Goal: Information Seeking & Learning: Check status

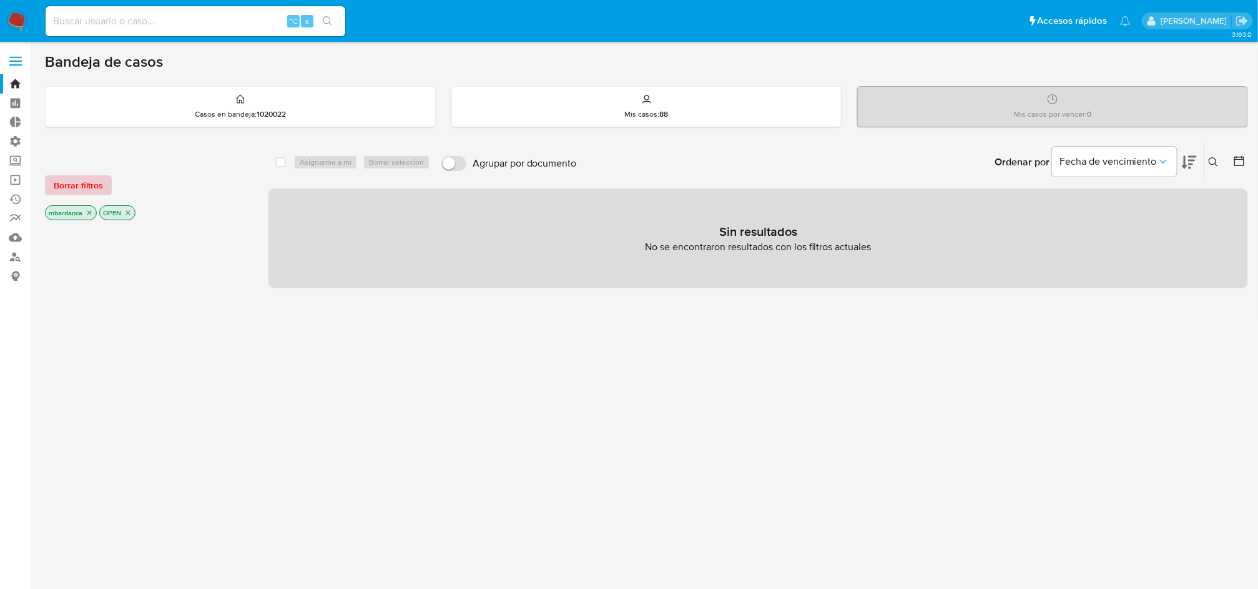
click at [76, 181] on span "Borrar filtros" at bounding box center [78, 185] width 49 height 17
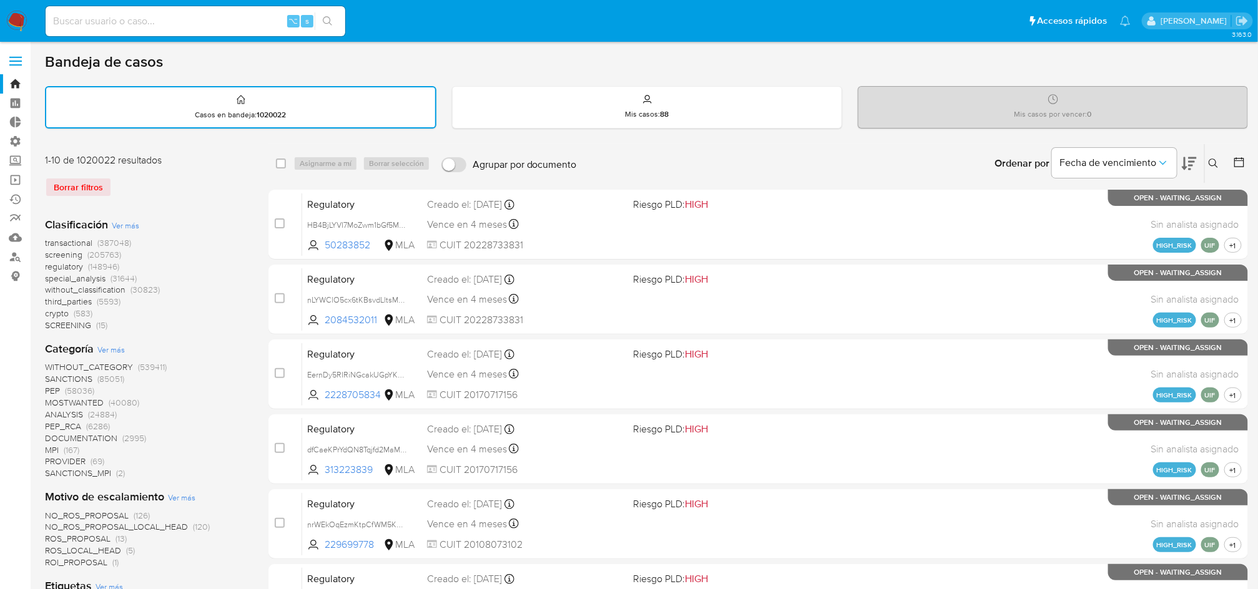
click at [86, 245] on span "transactional" at bounding box center [68, 243] width 47 height 12
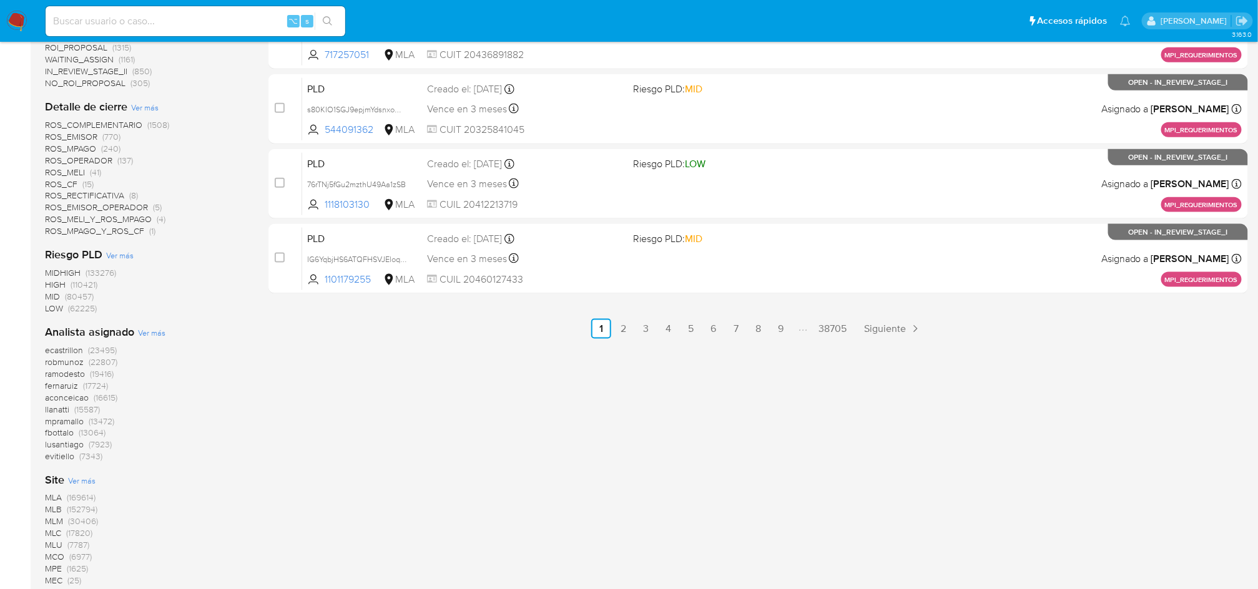
scroll to position [748, 0]
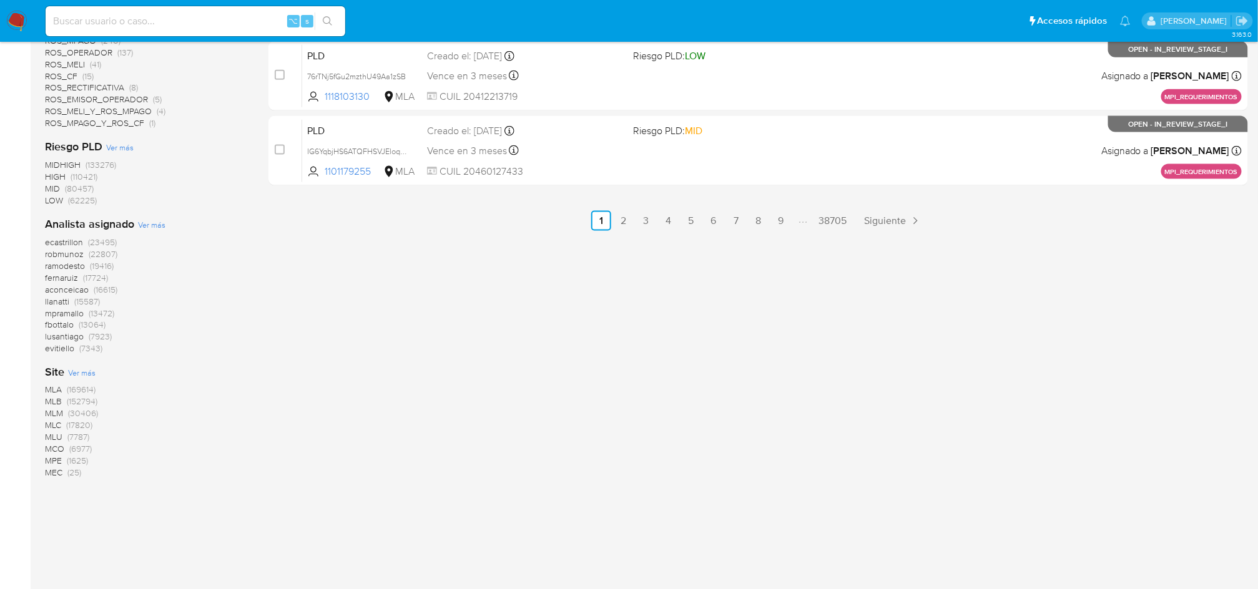
click at [79, 401] on span "(152794)" at bounding box center [82, 402] width 31 height 12
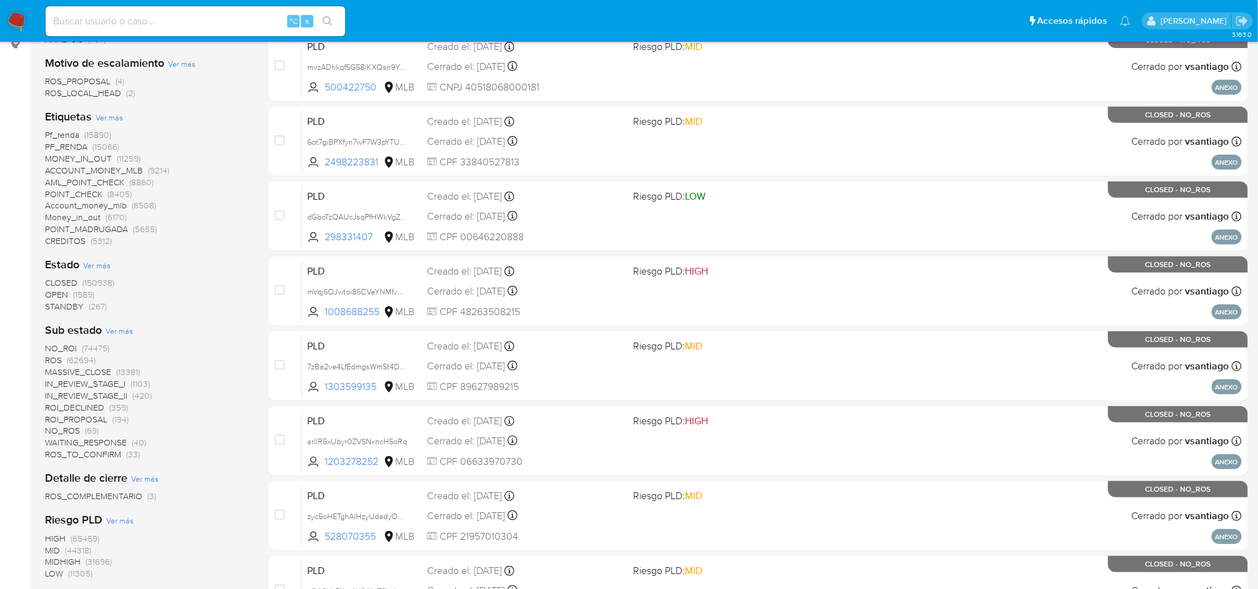
scroll to position [232, 0]
click at [83, 156] on span "MONEY_IN_OUT" at bounding box center [78, 159] width 67 height 12
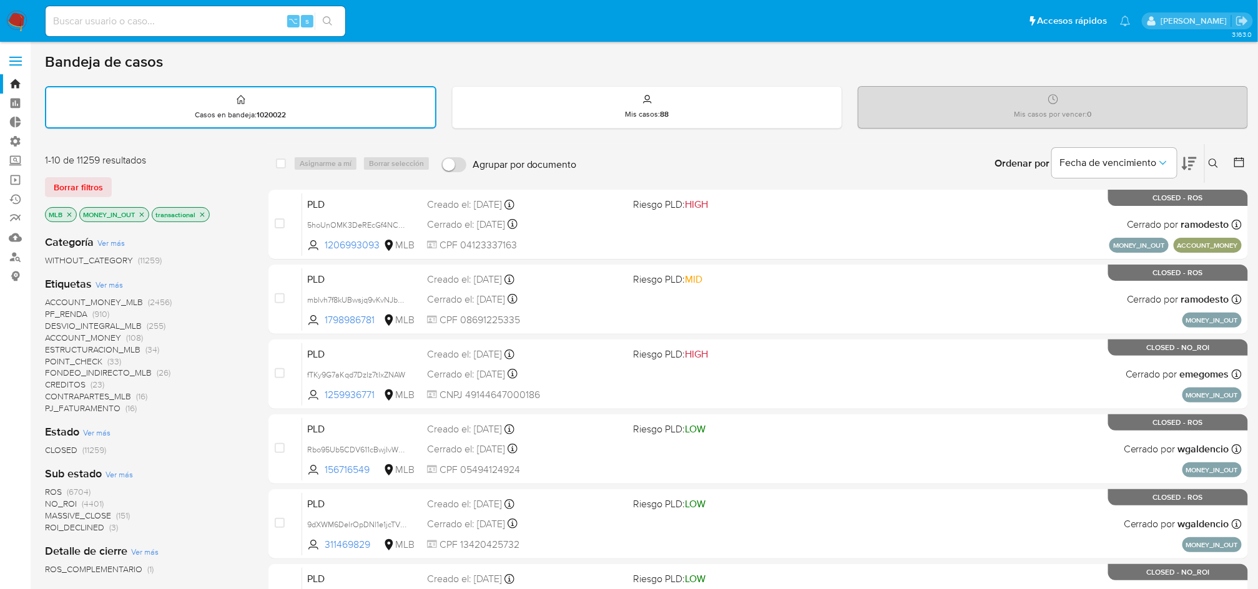
click at [958, 183] on div "select-all-cases-checkbox Asignarme a mí Borrar selección Agrupar por documento…" at bounding box center [758, 542] width 980 height 796
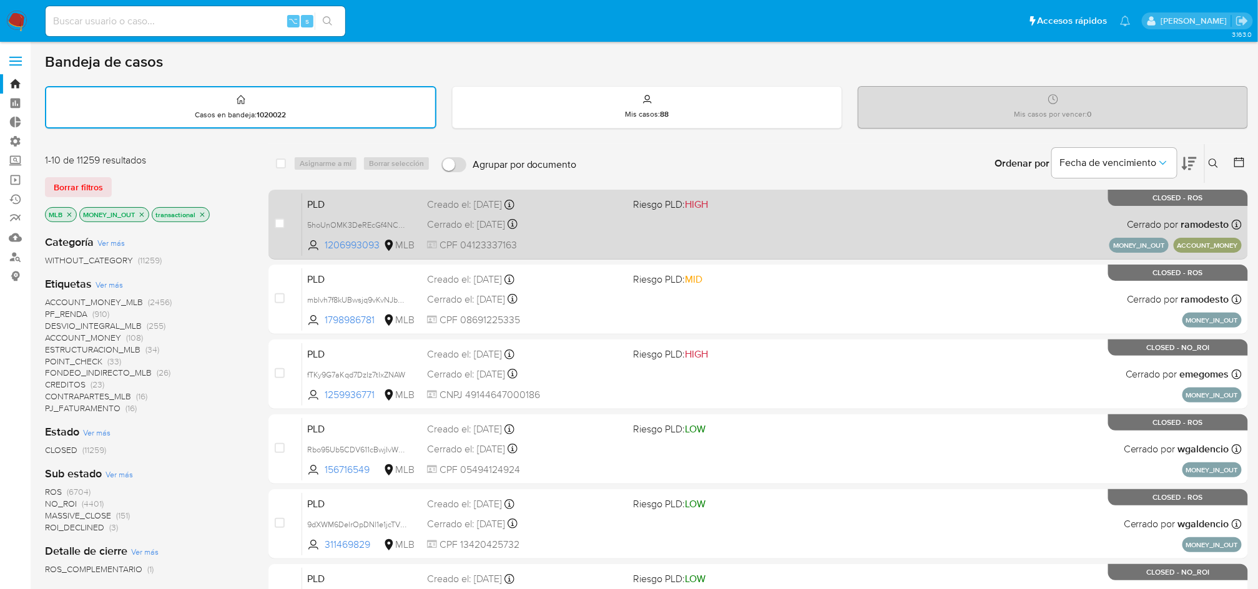
click at [937, 215] on div "PLD 5hoUnOMK3DeREcGf4NCcPfEm 1206993093 MLB Riesgo PLD: HIGH Creado el: 14/10/2…" at bounding box center [772, 224] width 940 height 63
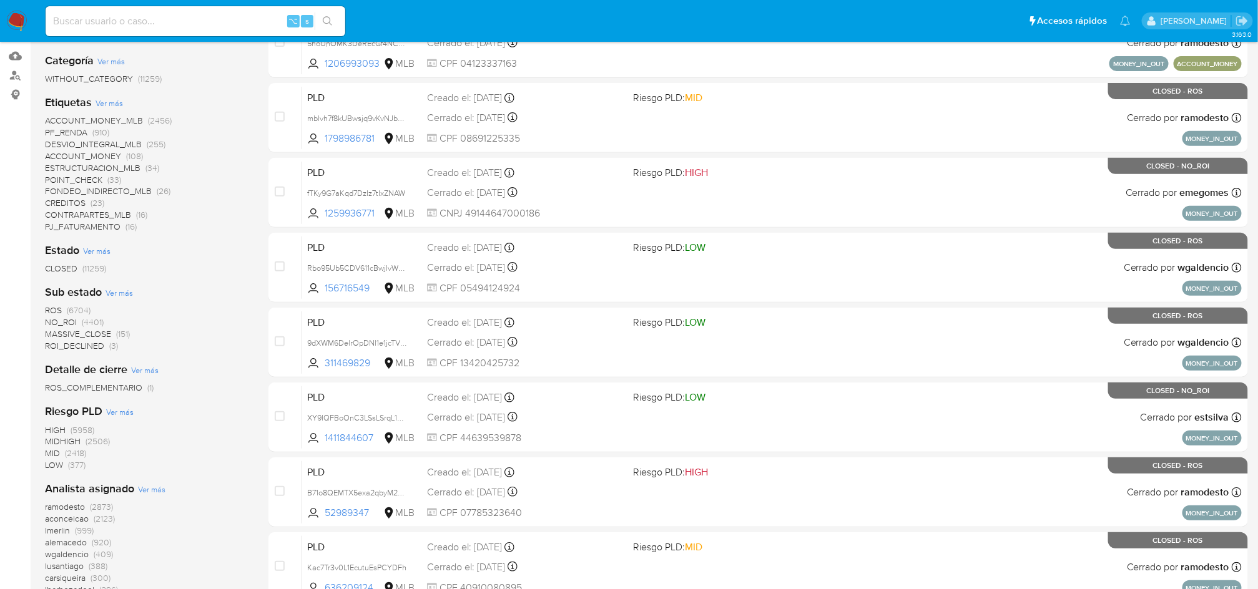
scroll to position [120, 0]
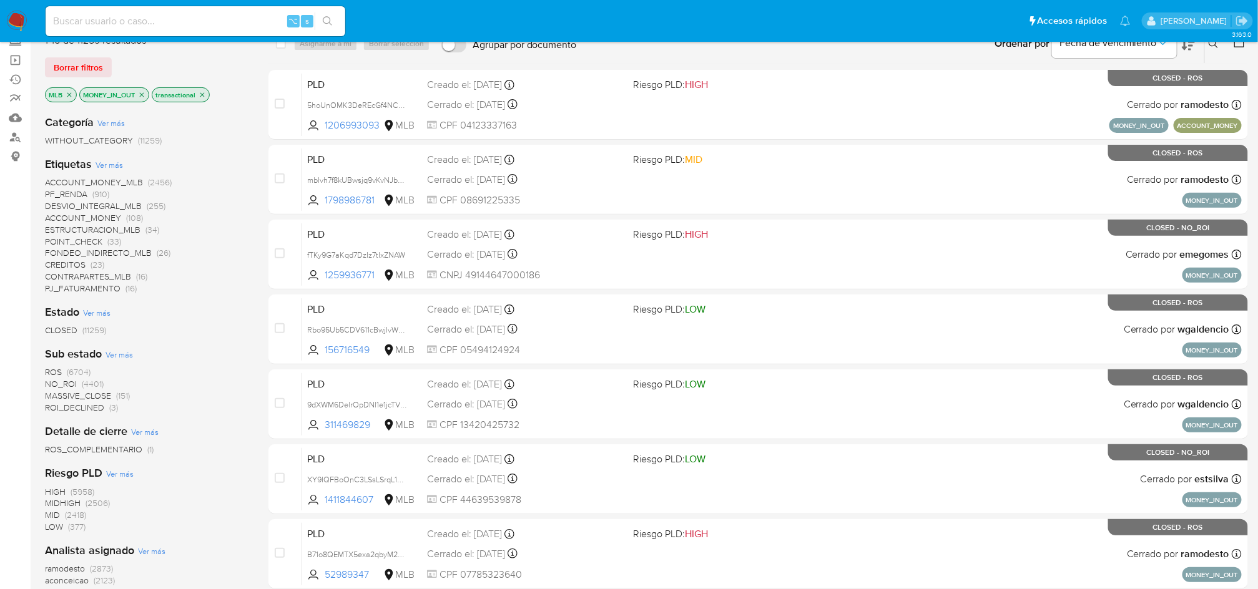
click at [71, 92] on icon "close-filter" at bounding box center [69, 94] width 7 height 7
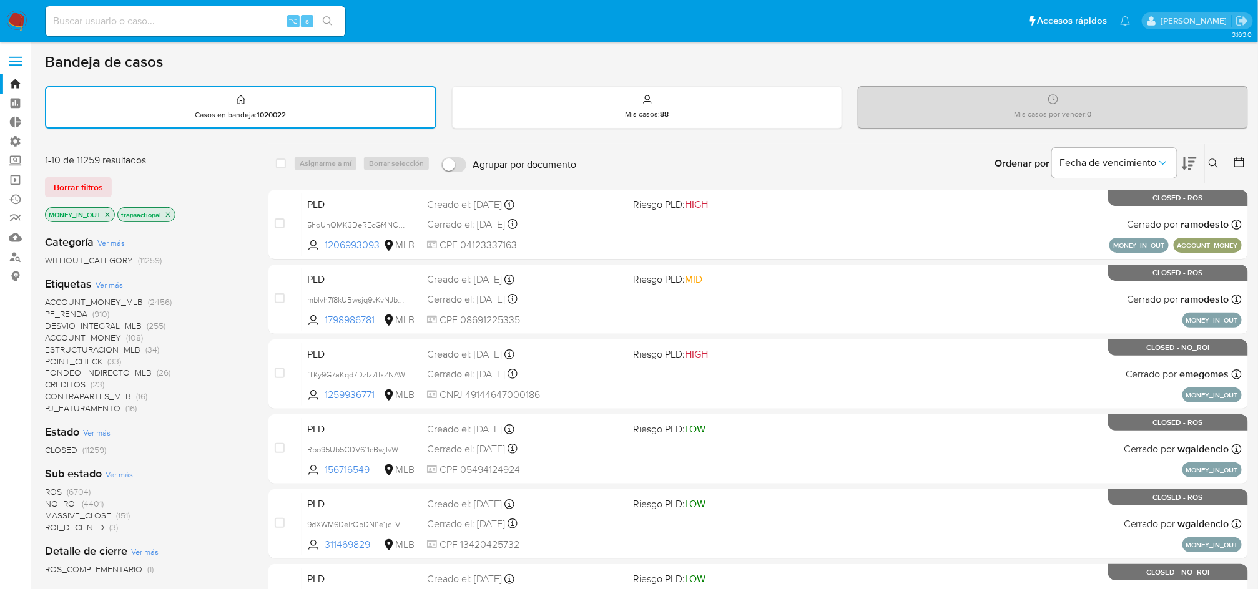
click at [107, 213] on icon "close-filter" at bounding box center [107, 214] width 7 height 7
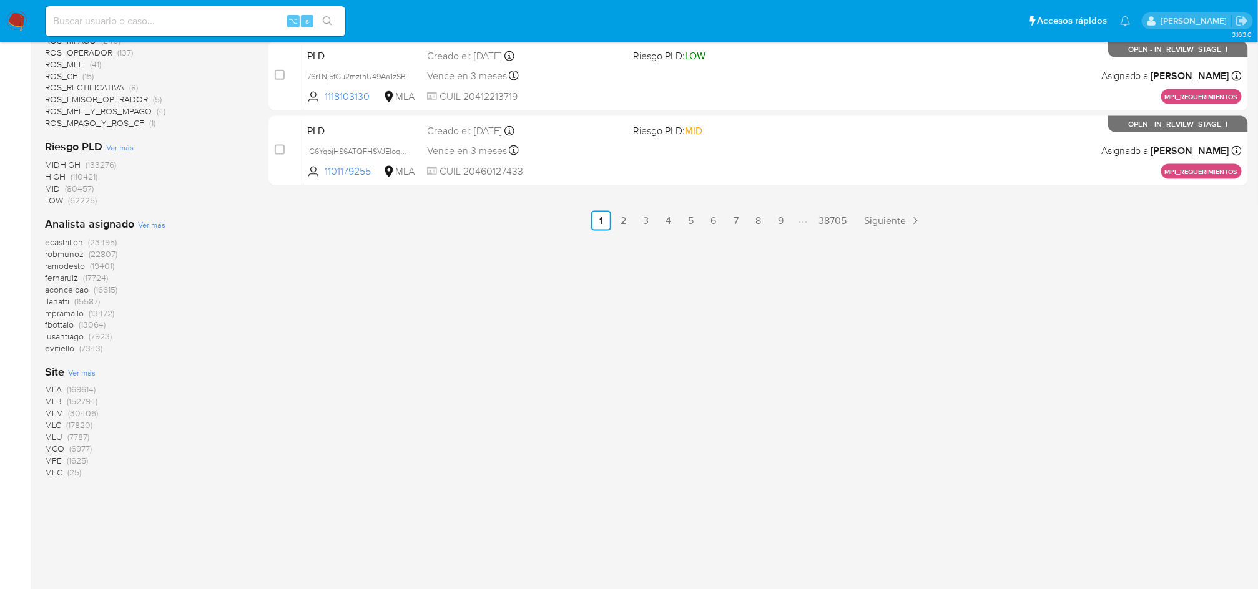
click at [79, 385] on span "(169614)" at bounding box center [81, 390] width 29 height 12
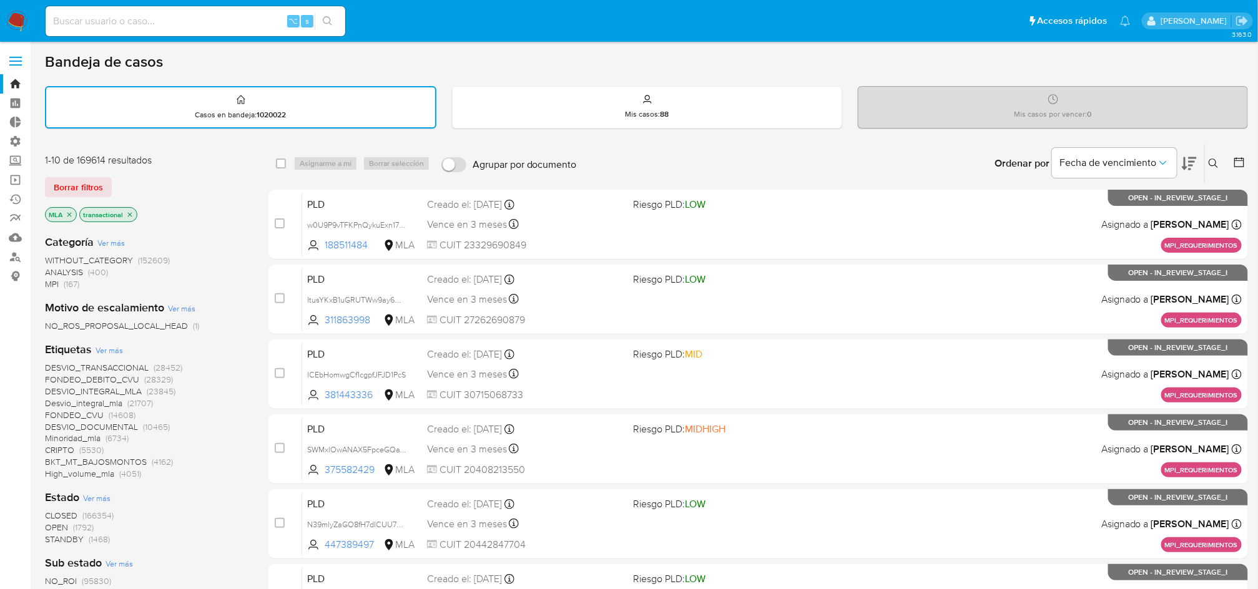
click at [116, 387] on span "DESVIO_INTEGRAL_MLA" at bounding box center [93, 391] width 97 height 12
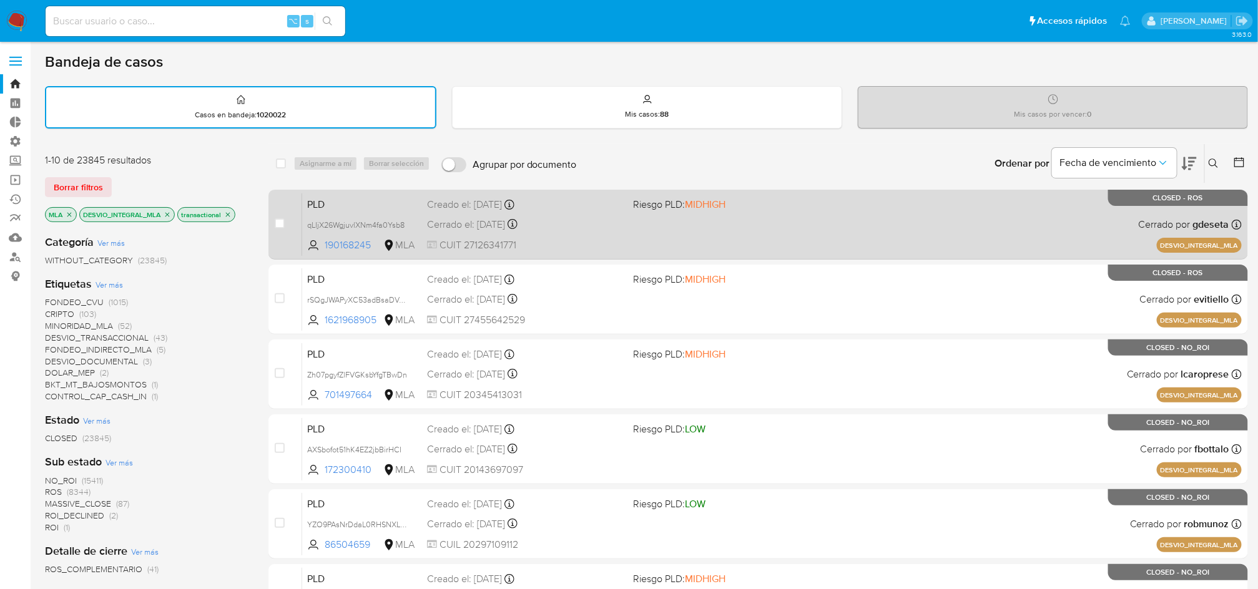
click at [609, 205] on div "Creado el: 26/09/2025 Creado el: 26/09/2025 16:06:24" at bounding box center [525, 205] width 196 height 14
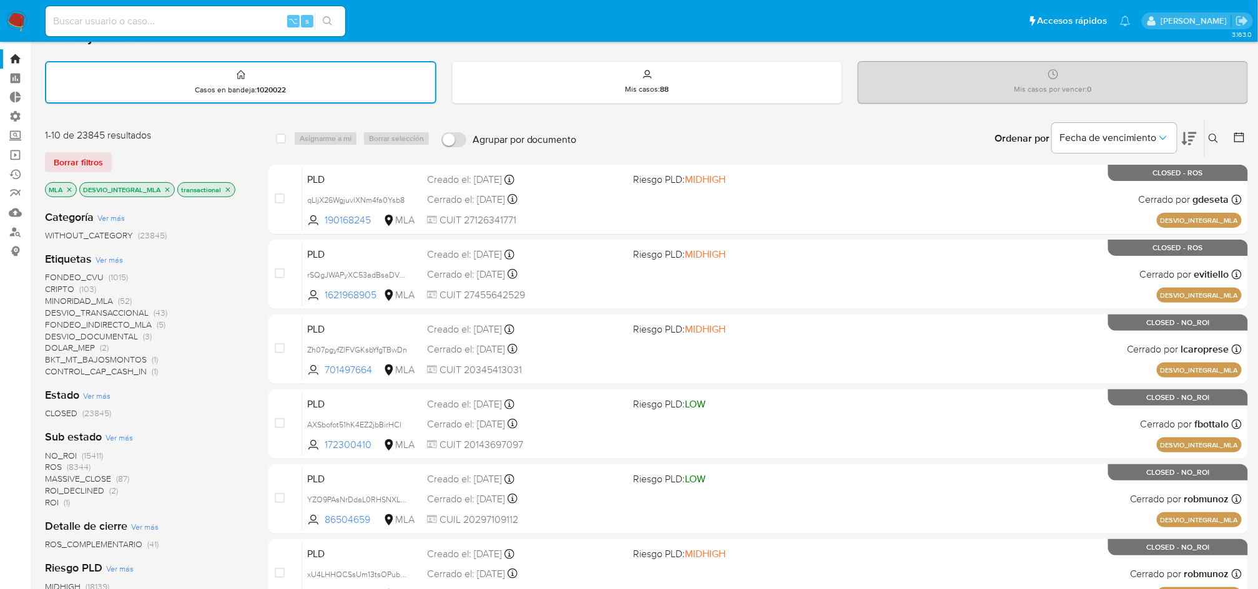
scroll to position [19, 0]
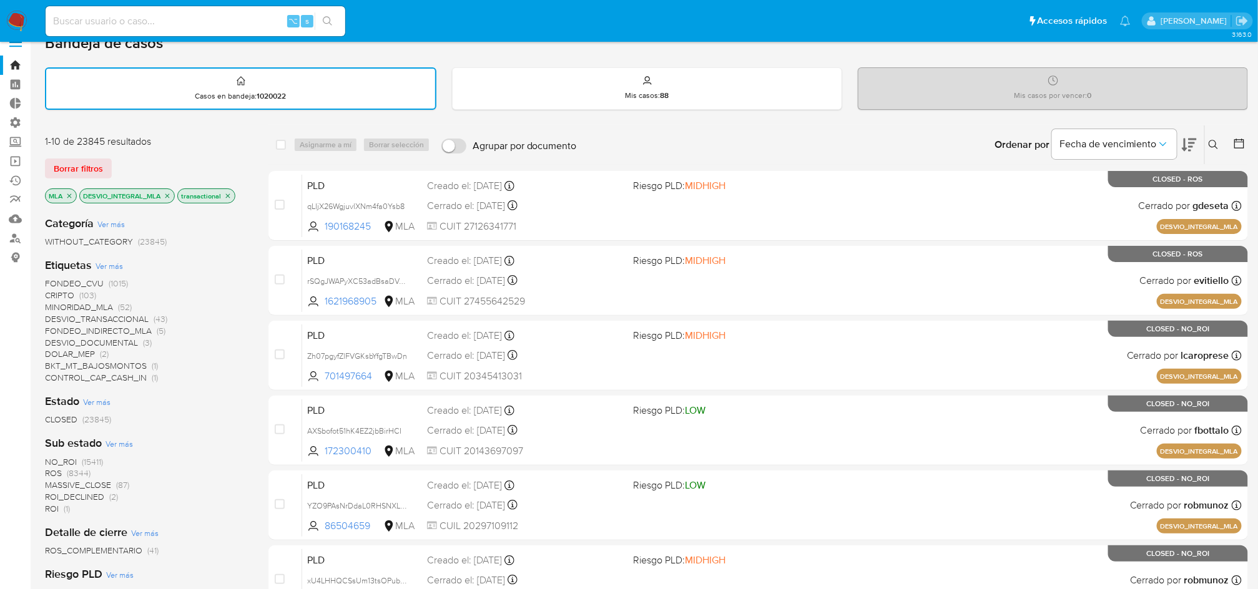
click at [170, 194] on icon "close-filter" at bounding box center [167, 195] width 7 height 7
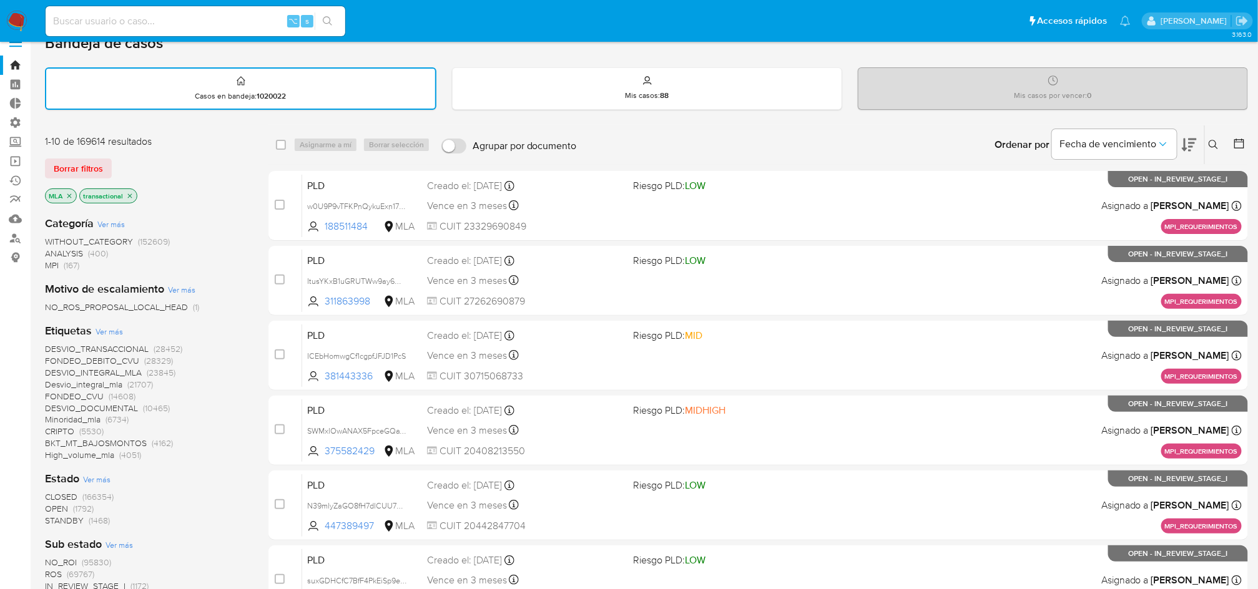
click at [84, 505] on span "(1792)" at bounding box center [83, 509] width 21 height 12
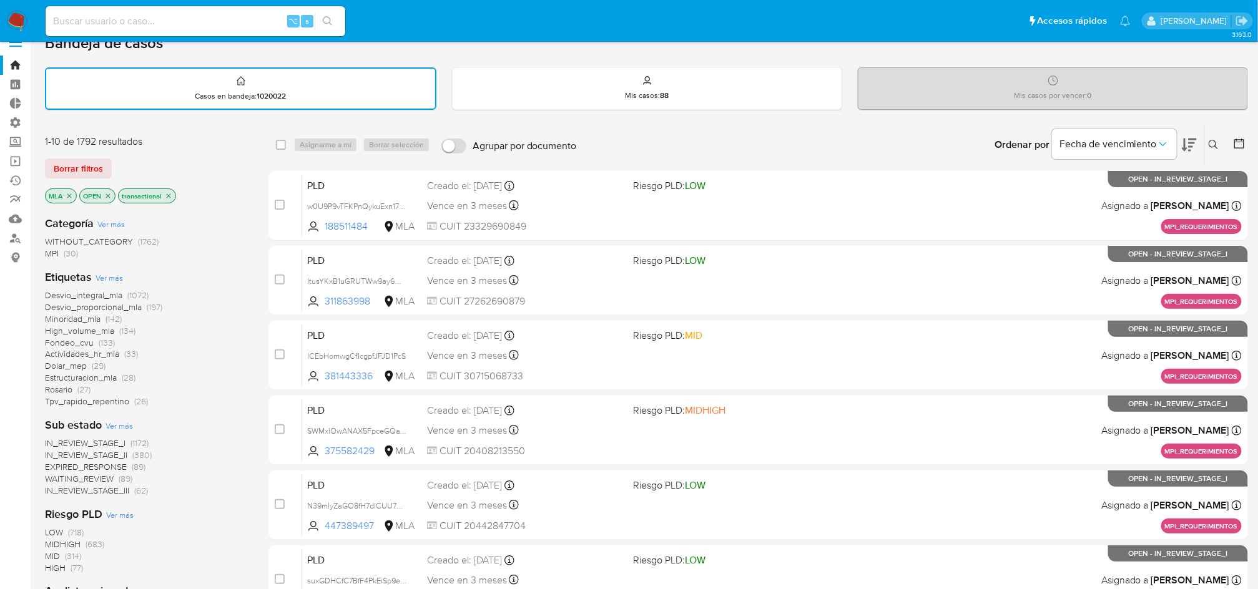
click at [87, 367] on span "Dolar_mep (29)" at bounding box center [75, 366] width 61 height 12
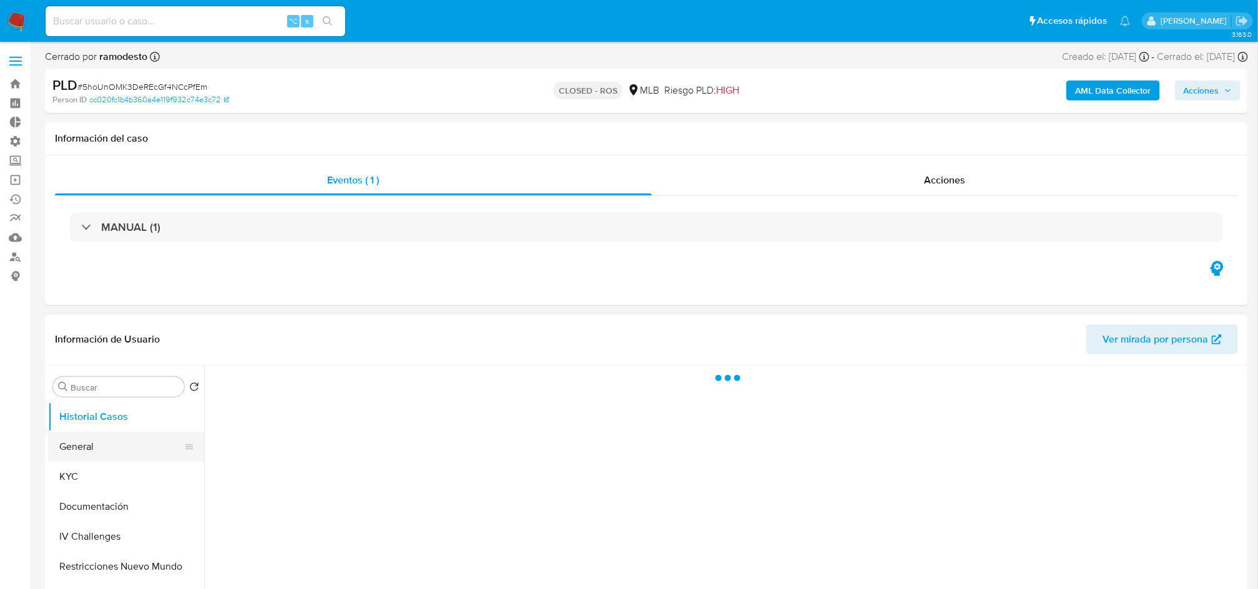
select select "10"
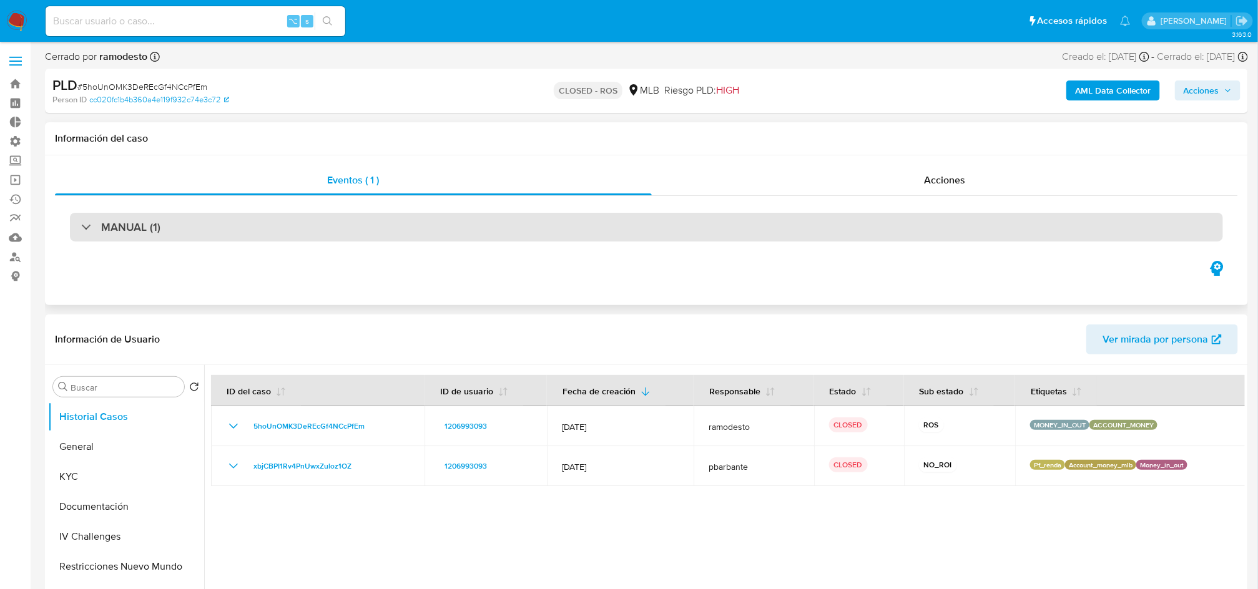
click at [131, 222] on h3 "MANUAL (1)" at bounding box center [130, 227] width 59 height 14
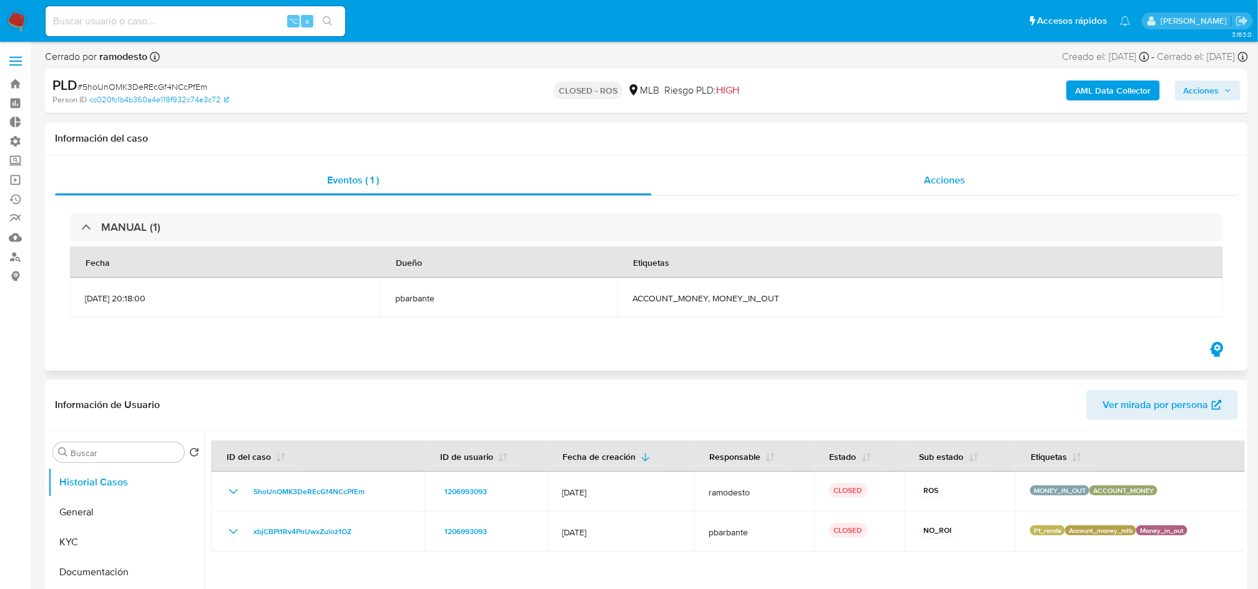
click at [938, 186] on span "Acciones" at bounding box center [945, 180] width 41 height 14
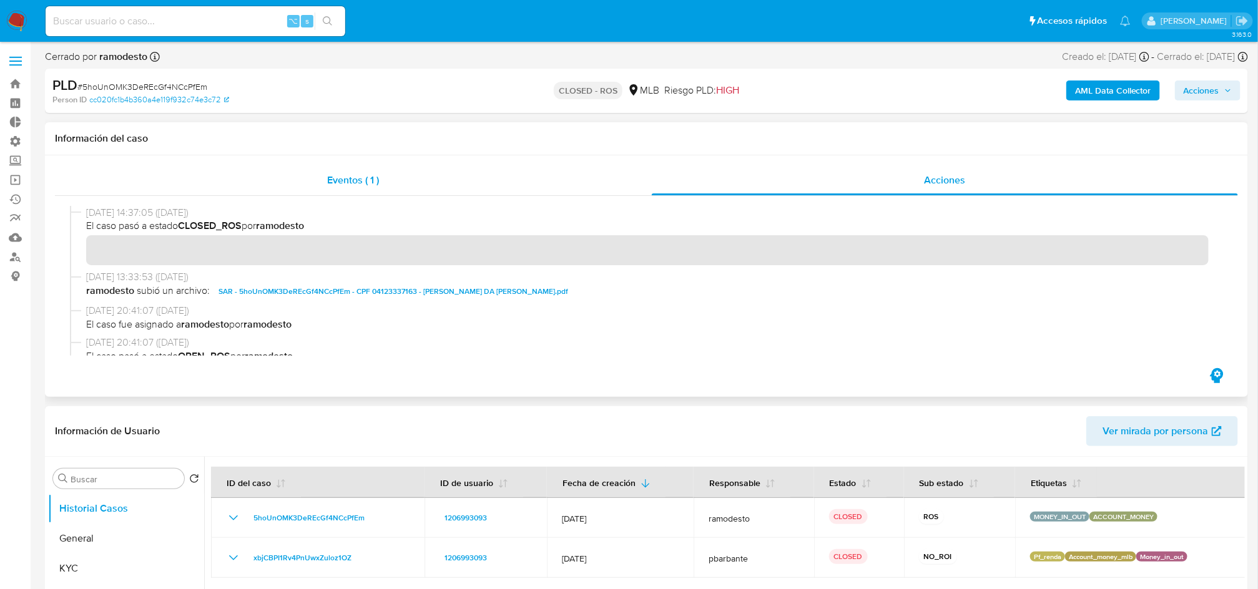
click at [297, 172] on div "Eventos ( 1 )" at bounding box center [353, 180] width 597 height 30
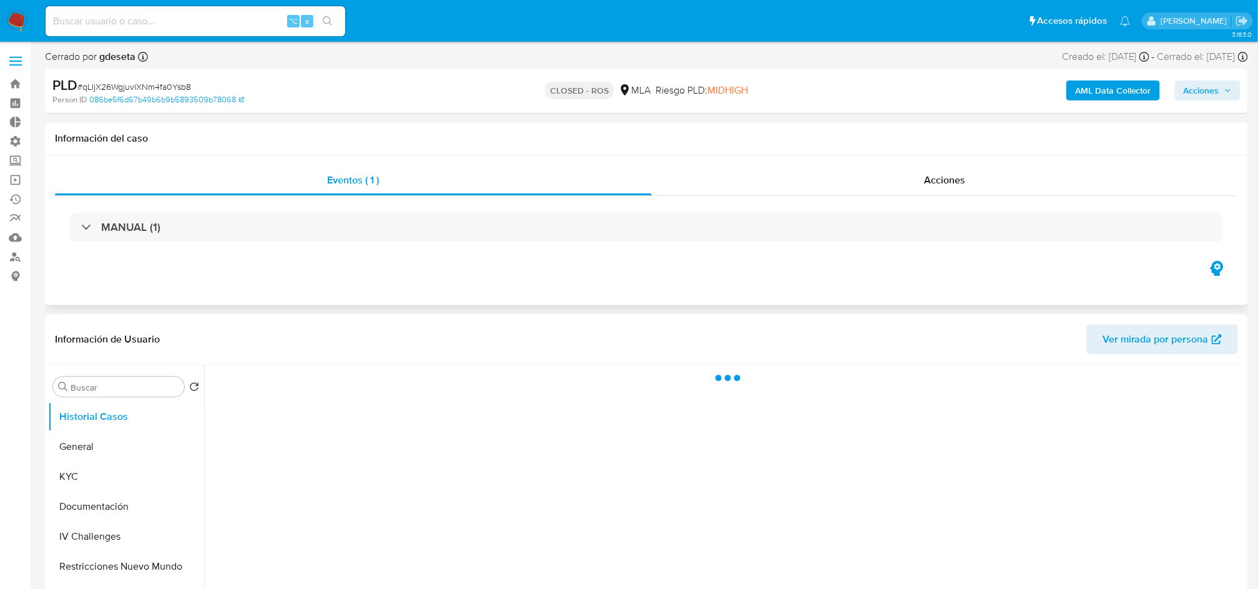
select select "10"
